Goal: Transaction & Acquisition: Purchase product/service

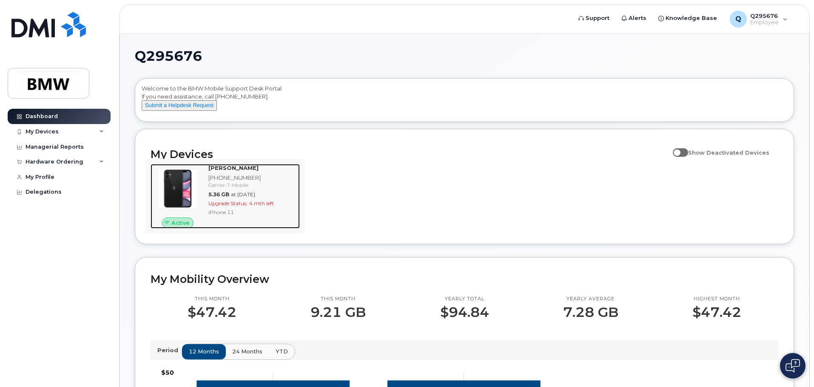
click at [244, 207] on span "Upgrade Status:" at bounding box center [227, 203] width 39 height 6
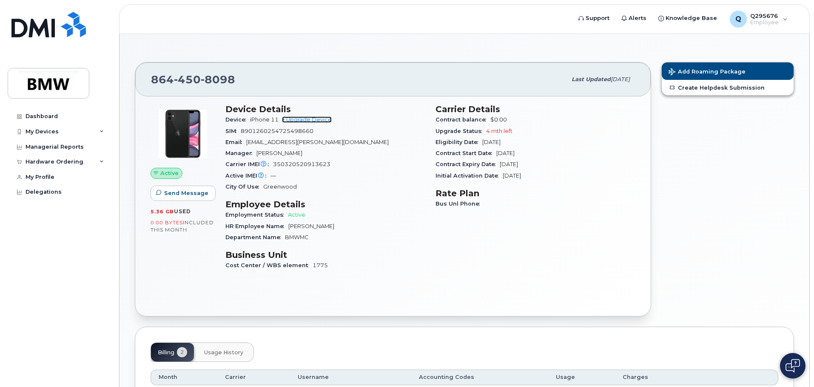
click at [309, 119] on link "+ Upgrade Device" at bounding box center [307, 119] width 50 height 6
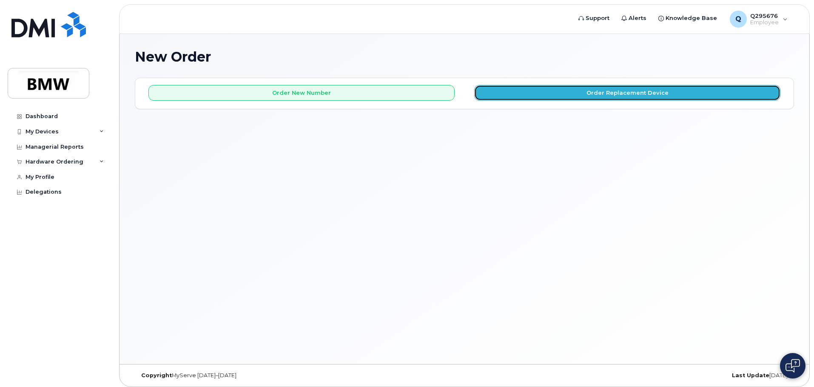
click at [579, 94] on button "Order Replacement Device" at bounding box center [627, 93] width 306 height 16
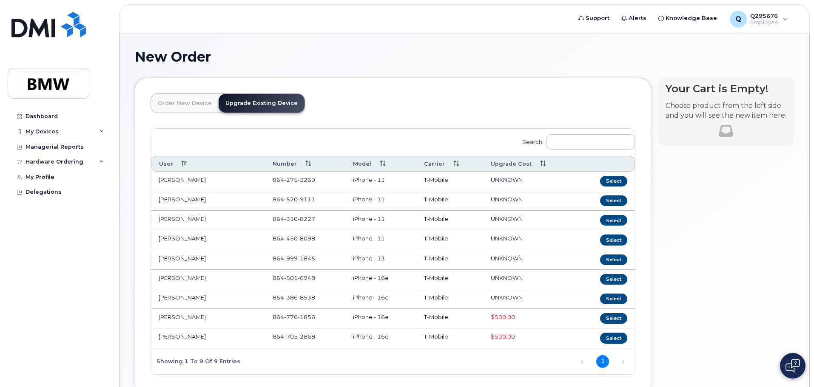
click at [286, 107] on link "Upgrade Existing Device" at bounding box center [262, 103] width 86 height 19
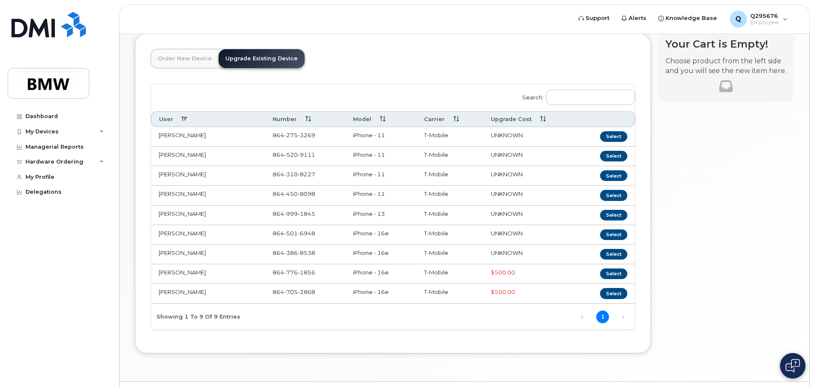
scroll to position [24, 0]
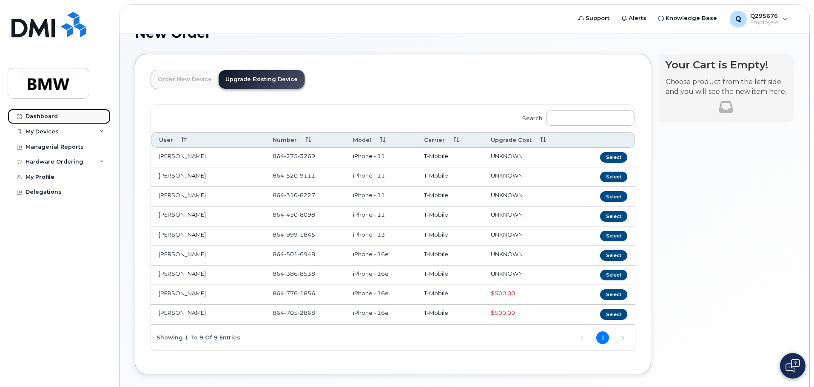
click at [47, 115] on div "Dashboard" at bounding box center [42, 116] width 32 height 7
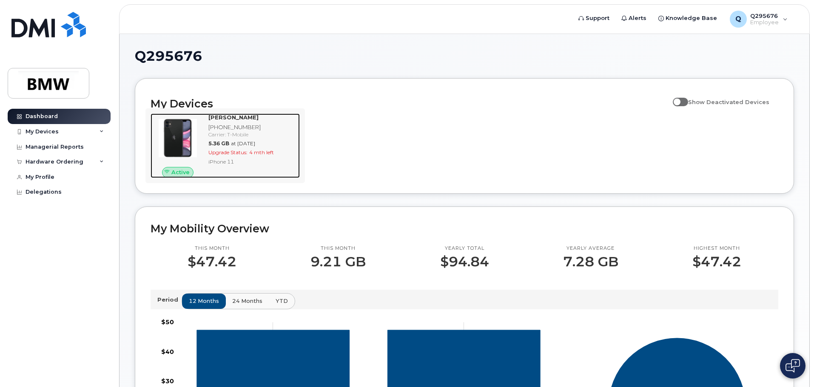
click at [239, 147] on div "5.36 GB at Aug 01, 2025" at bounding box center [252, 143] width 88 height 7
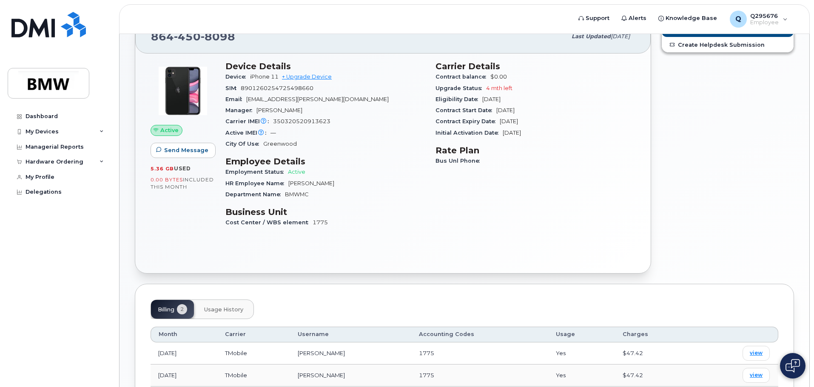
scroll to position [23, 0]
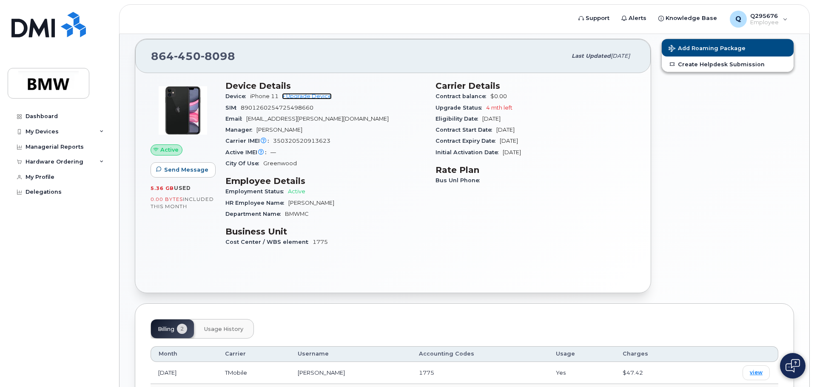
click at [310, 98] on link "+ Upgrade Device" at bounding box center [307, 96] width 50 height 6
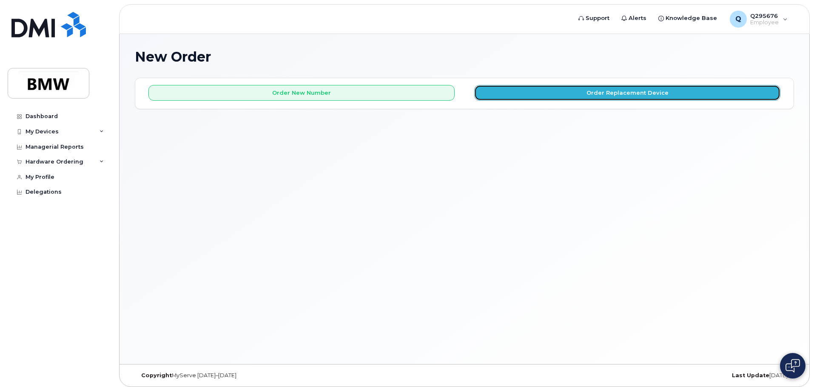
click at [593, 93] on button "Order Replacement Device" at bounding box center [627, 93] width 306 height 16
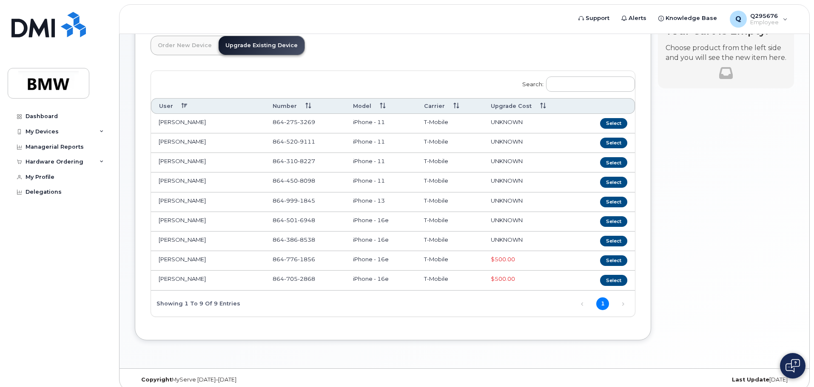
scroll to position [66, 0]
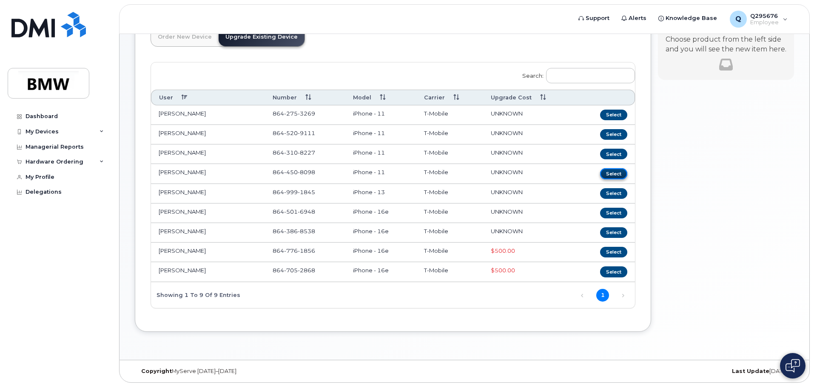
click at [621, 177] on button "Select" at bounding box center [613, 173] width 27 height 11
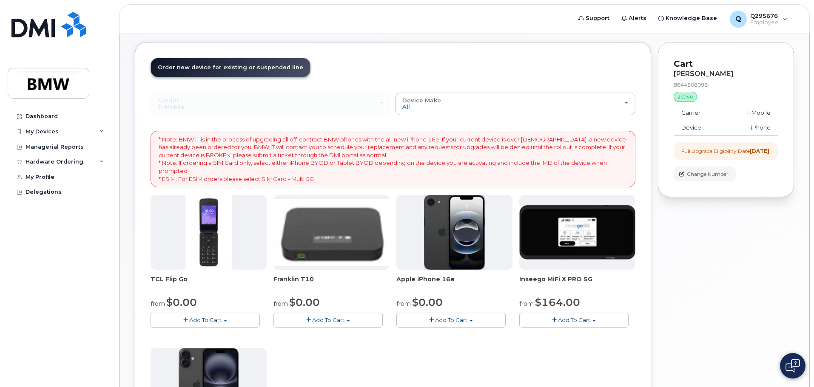
scroll to position [0, 0]
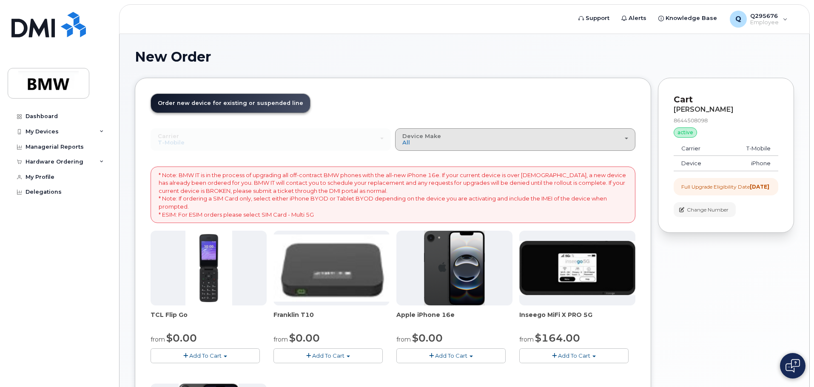
click at [468, 139] on div "Device Make All Cell Phone iPhone Modem" at bounding box center [515, 139] width 226 height 13
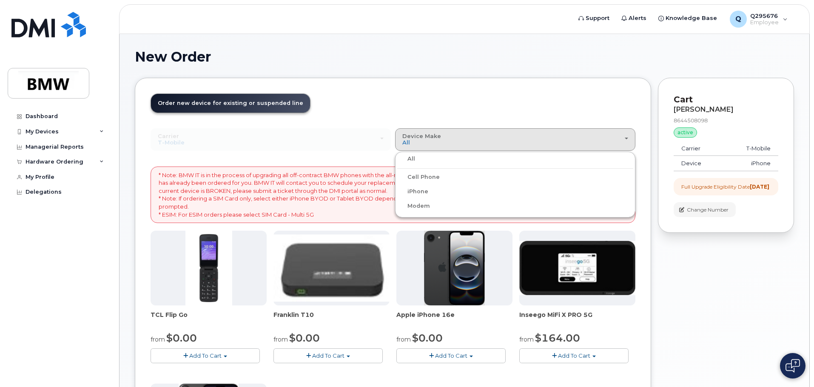
click at [423, 190] on label "iPhone" at bounding box center [412, 192] width 31 height 10
click at [0, 0] on input "iPhone" at bounding box center [0, 0] width 0 height 0
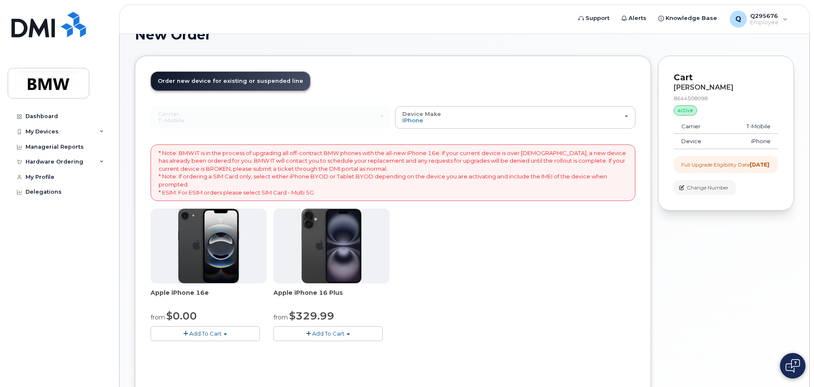
scroll to position [43, 0]
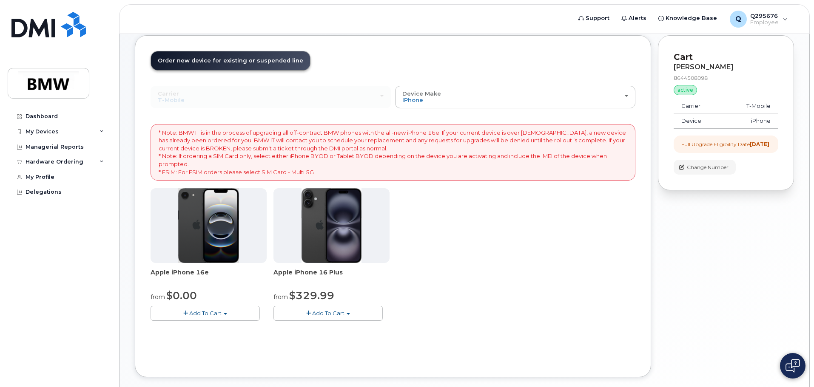
click at [212, 314] on span "Add To Cart" at bounding box center [205, 313] width 32 height 7
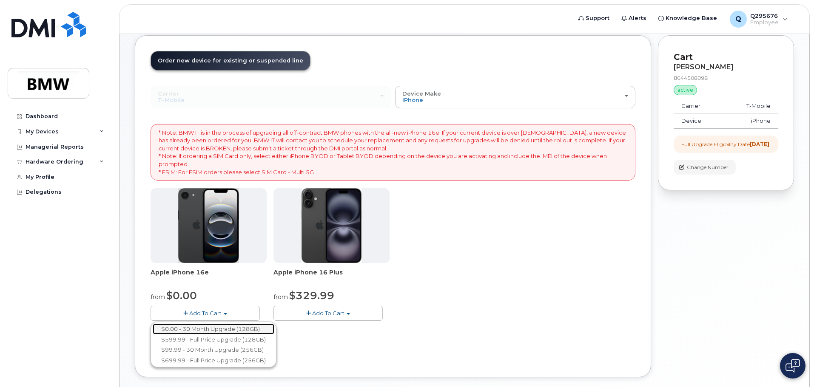
click at [203, 329] on link "$0.00 - 30 Month Upgrade (128GB)" at bounding box center [214, 329] width 122 height 11
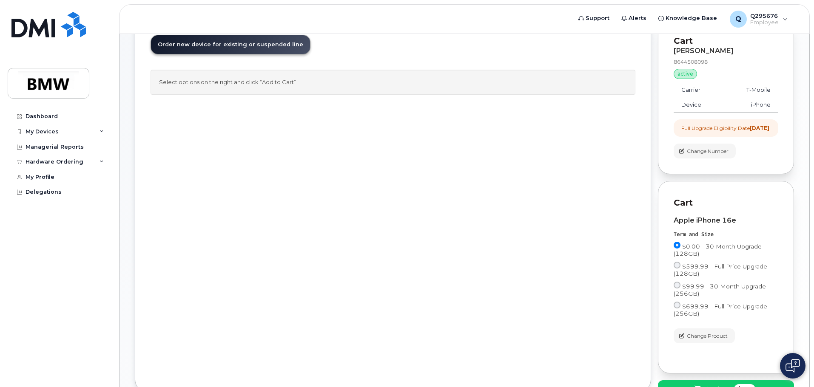
scroll to position [0, 0]
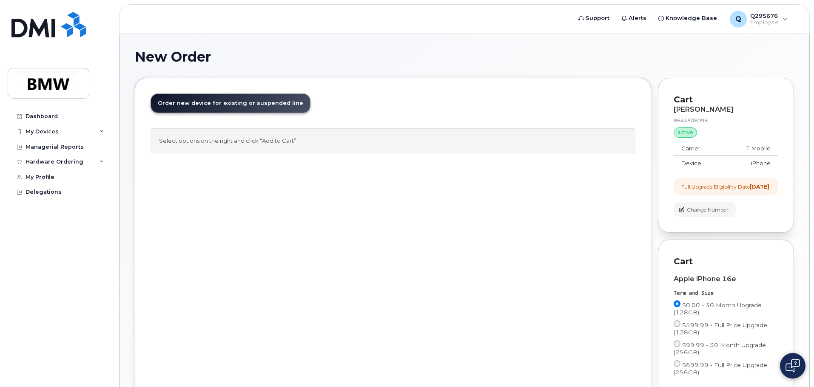
click at [685, 104] on p "Cart" at bounding box center [725, 100] width 105 height 12
click at [689, 109] on div "[PERSON_NAME]" at bounding box center [725, 110] width 105 height 8
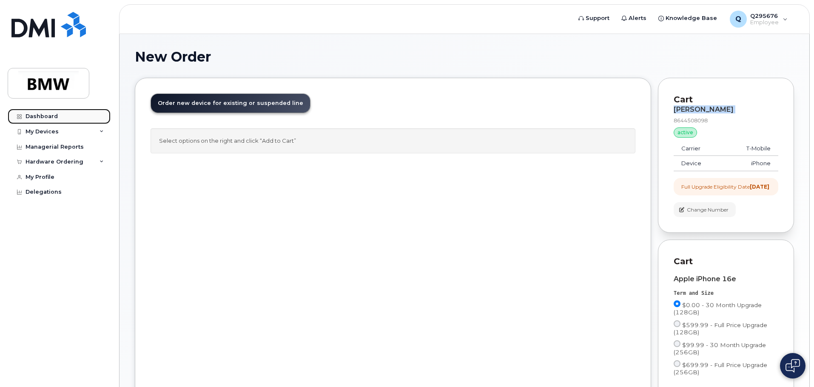
click at [53, 116] on div "Dashboard" at bounding box center [42, 116] width 32 height 7
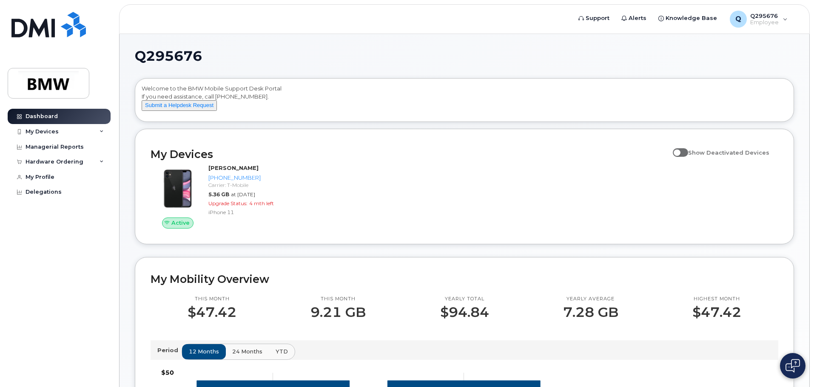
click at [472, 204] on div "Active [PERSON_NAME] [PHONE_NUMBER] Carrier: T-Mobile 5.36 GB at [DATE] Upgrade…" at bounding box center [464, 196] width 638 height 75
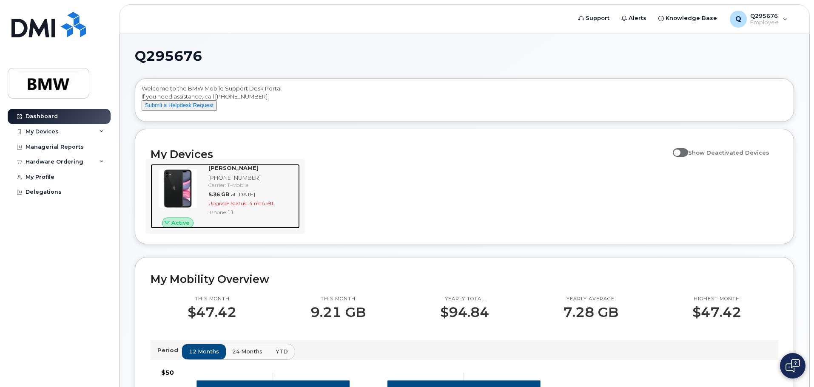
click at [179, 199] on img at bounding box center [177, 188] width 41 height 41
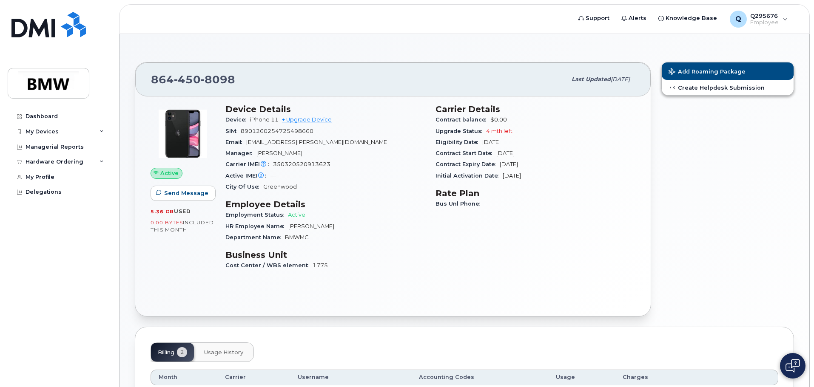
click at [369, 165] on div "Carrier IMEI Carrier IMEI is reported during the last billing cycle or change o…" at bounding box center [325, 164] width 200 height 11
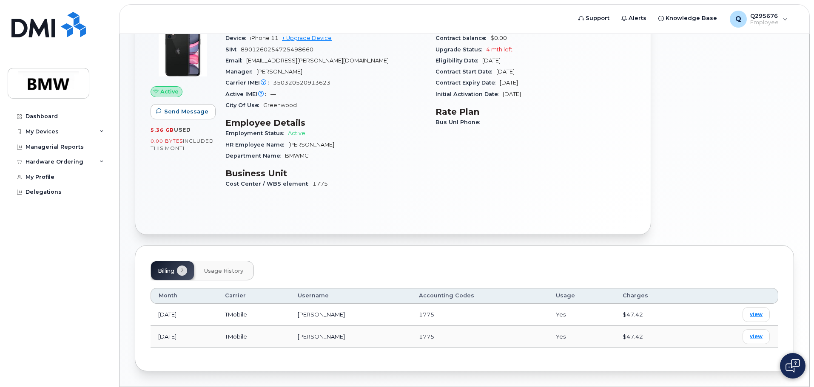
scroll to position [85, 0]
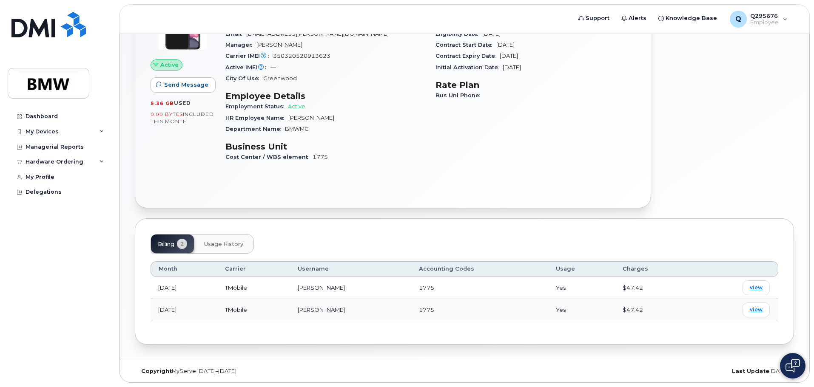
click at [226, 245] on span "Usage History" at bounding box center [223, 244] width 39 height 7
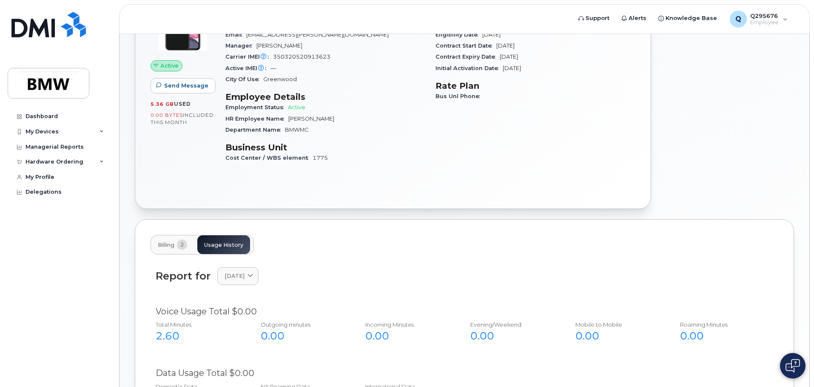
scroll to position [0, 0]
